Goal: Check status: Check status

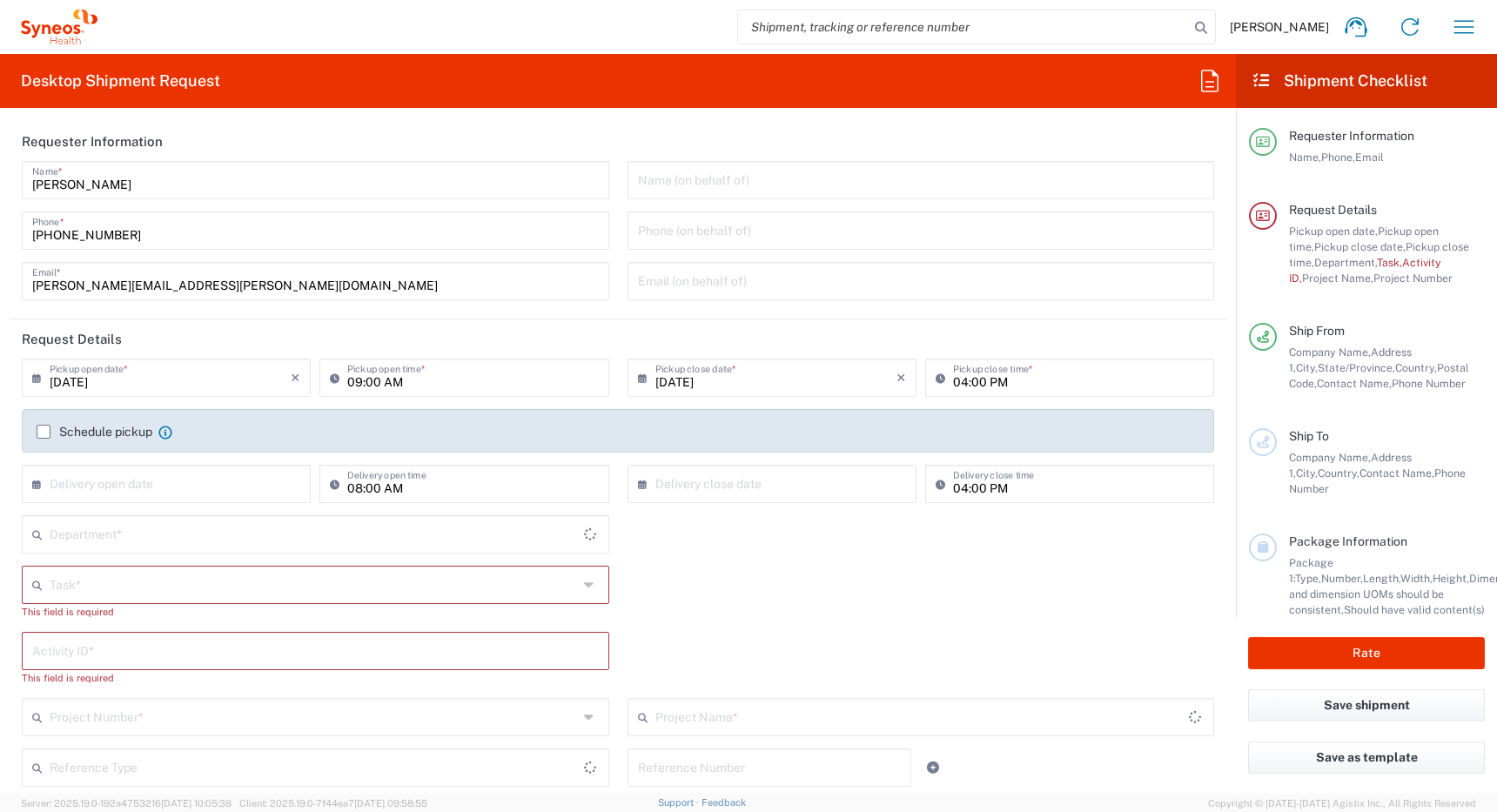
type input "[GEOGRAPHIC_DATA]"
type input "4510"
click at [1456, 29] on icon "button" at bounding box center [1464, 27] width 28 height 28
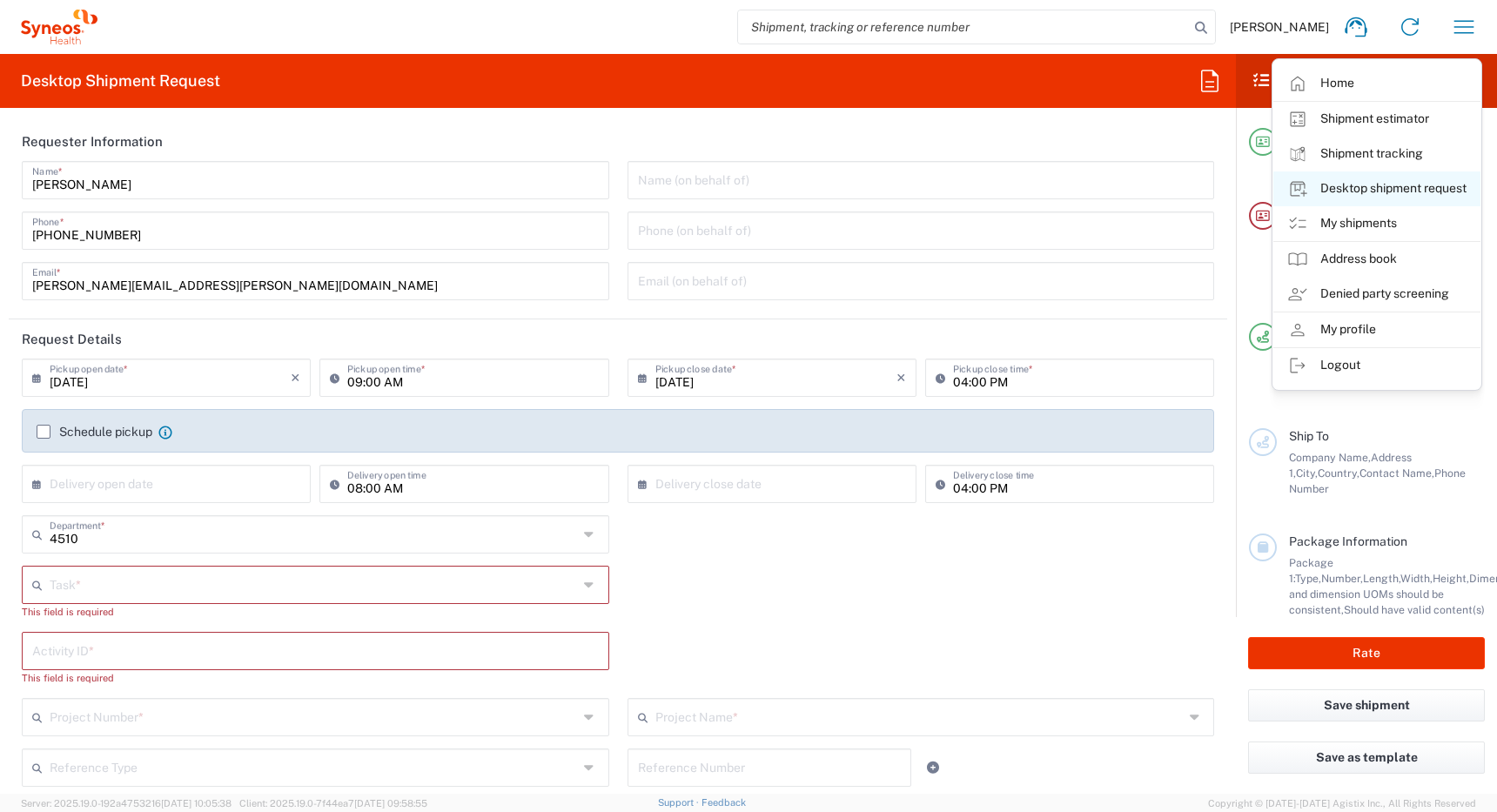
type input "Syneos Health Canada LP- [GEOGRAPHIC_DATA]"
click at [1336, 222] on link "My shipments" at bounding box center [1376, 223] width 207 height 35
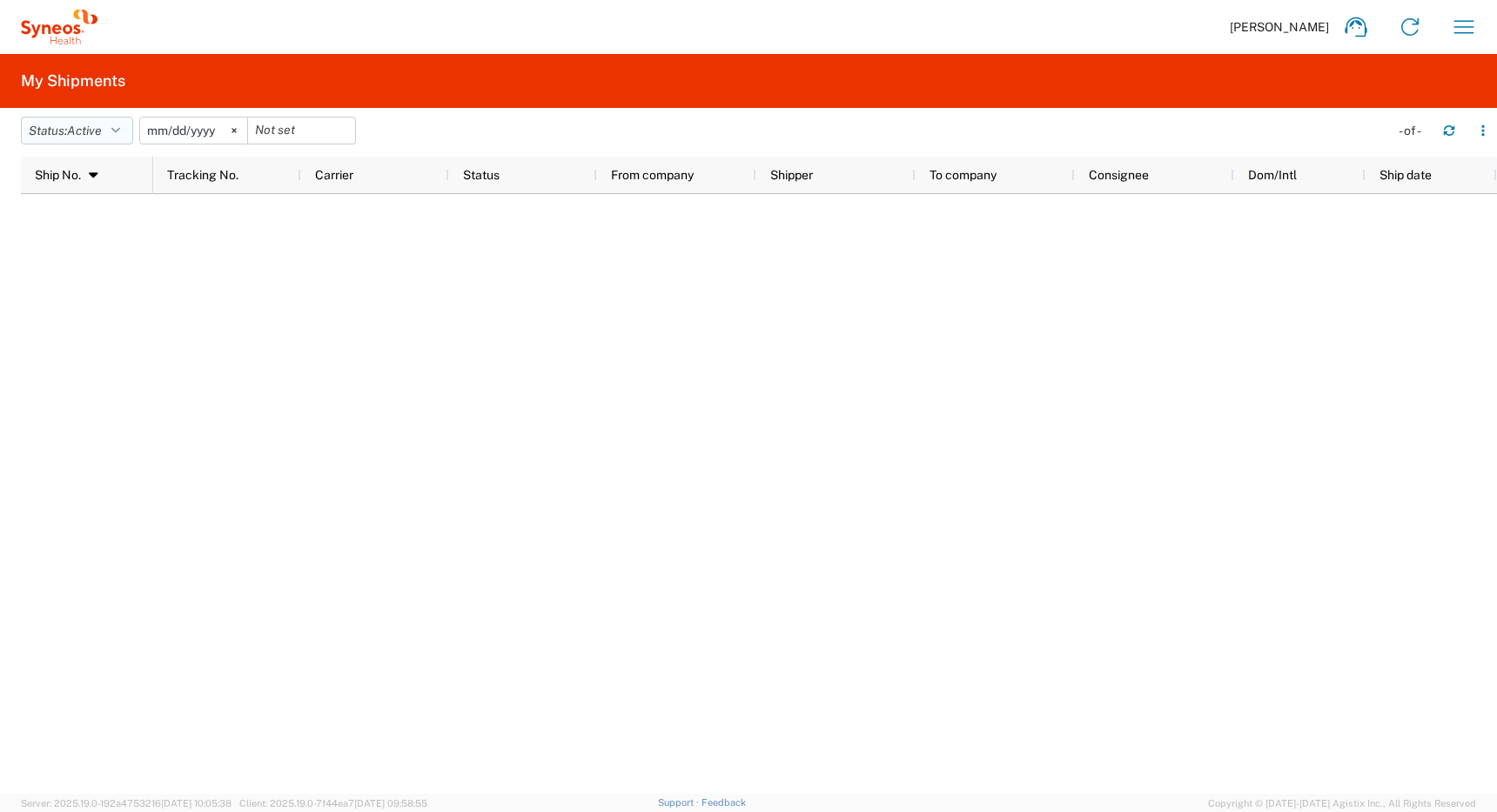
click at [96, 126] on span "Active" at bounding box center [84, 131] width 35 height 14
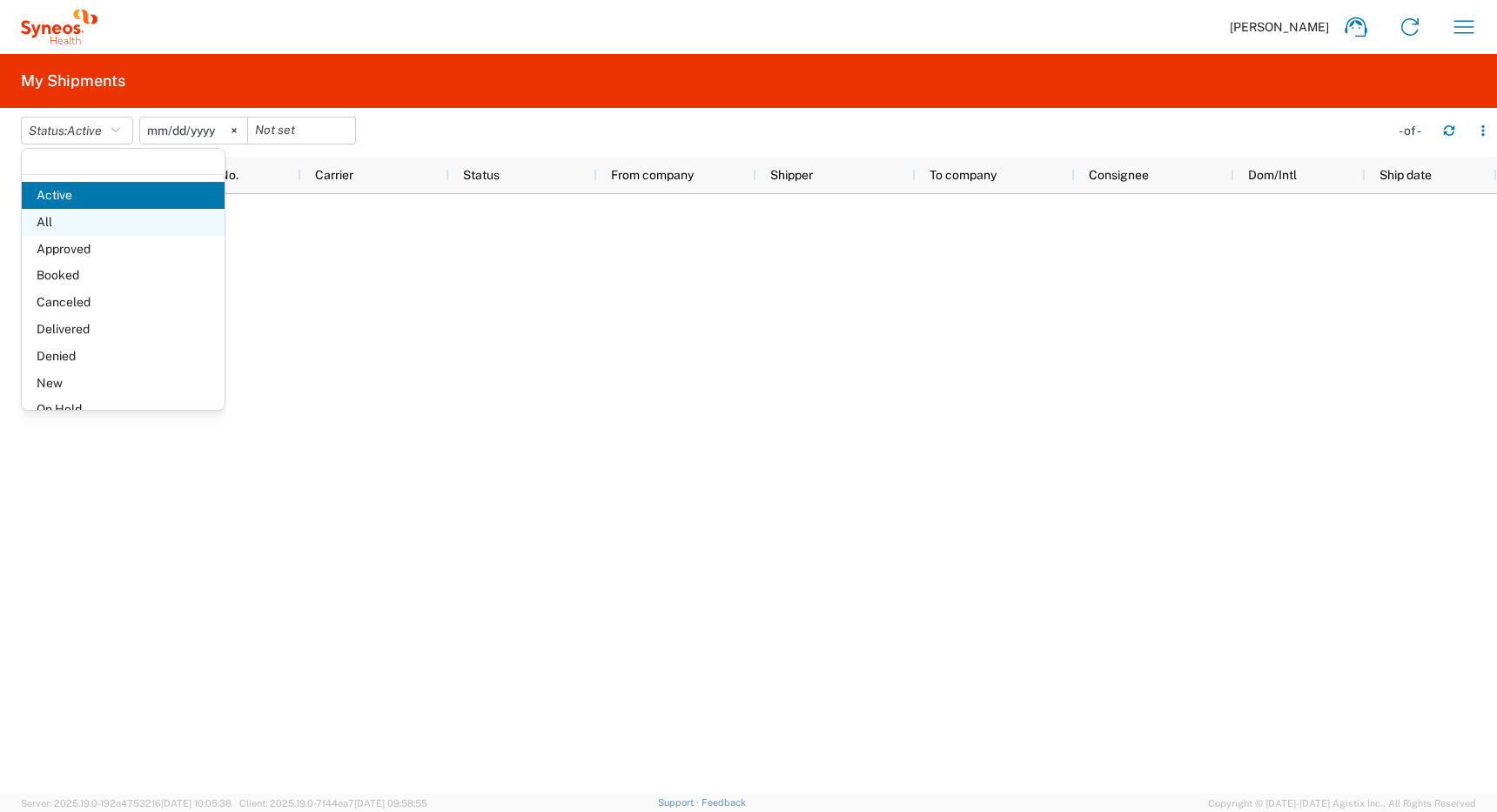
click at [62, 219] on span "All" at bounding box center [123, 222] width 202 height 27
